Goal: Check status: Check status

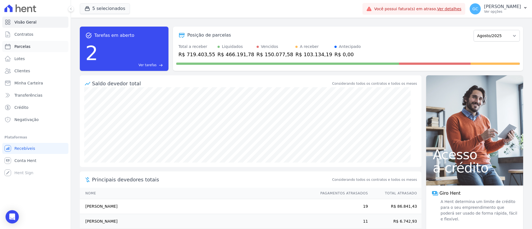
click at [24, 47] on span "Parcelas" at bounding box center [22, 47] width 16 height 6
select select
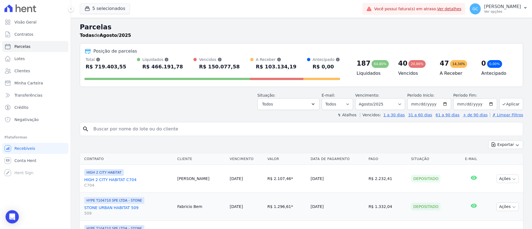
click at [130, 125] on input "search" at bounding box center [305, 128] width 430 height 11
paste input "[PERSON_NAME]"
type input "[PERSON_NAME]"
select select
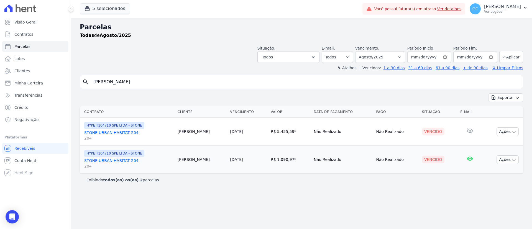
click at [118, 133] on link "STONE URBAN HABITAT 204 204" at bounding box center [128, 135] width 89 height 11
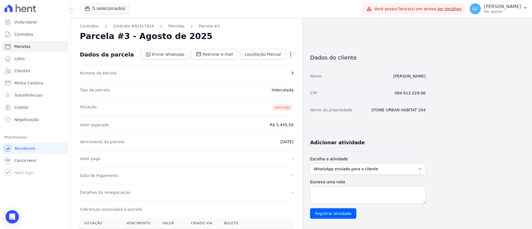
click at [160, 28] on div "Parcelas" at bounding box center [171, 26] width 26 height 6
click at [168, 27] on link "Parcelas" at bounding box center [176, 26] width 16 height 6
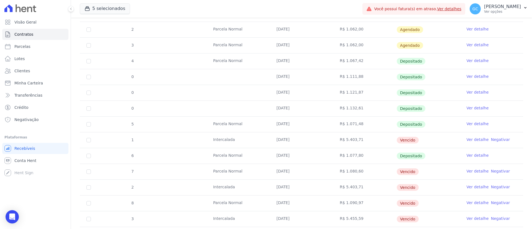
scroll to position [125, 0]
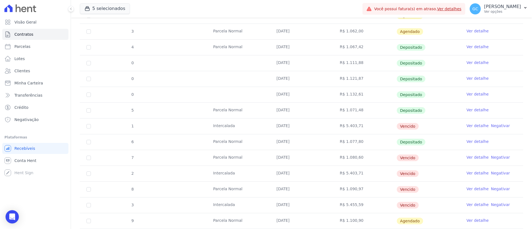
drag, startPoint x: 357, startPoint y: 141, endPoint x: 86, endPoint y: 147, distance: 270.9
click at [86, 146] on tr "6 [GEOGRAPHIC_DATA] [DATE] R$ 1.077,80 Depositado Ver detalhe" at bounding box center [301, 142] width 443 height 16
click at [466, 142] on link "Ver detalhe" at bounding box center [477, 142] width 22 height 6
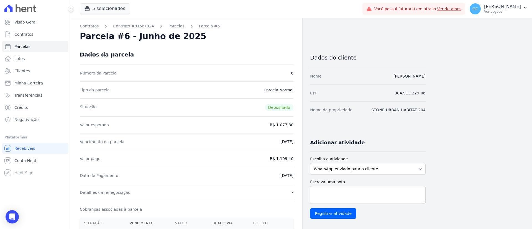
drag, startPoint x: 268, startPoint y: 175, endPoint x: 298, endPoint y: 177, distance: 30.0
